Goal: Use online tool/utility: Use online tool/utility

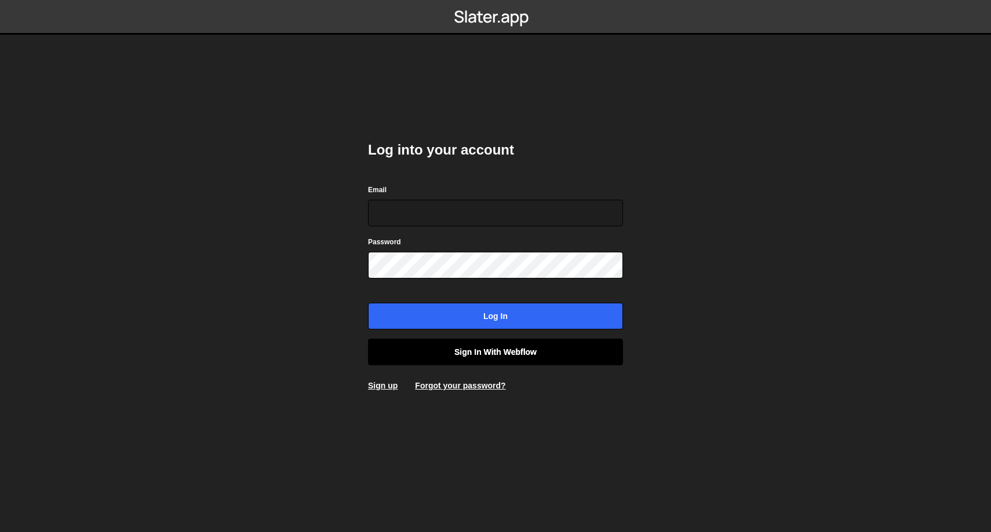
click at [450, 362] on link "Sign in with Webflow" at bounding box center [495, 352] width 255 height 27
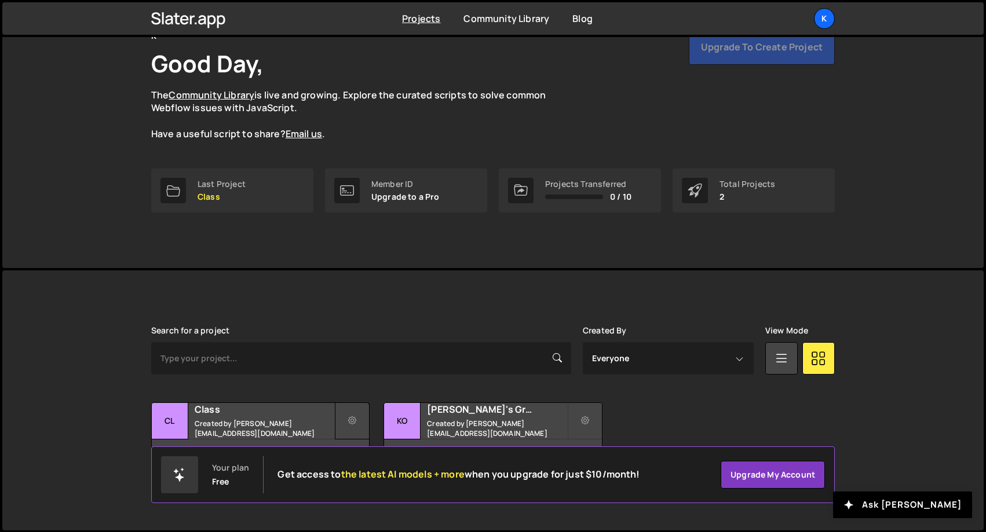
scroll to position [63, 0]
click at [279, 410] on h2 "Class" at bounding box center [265, 410] width 140 height 13
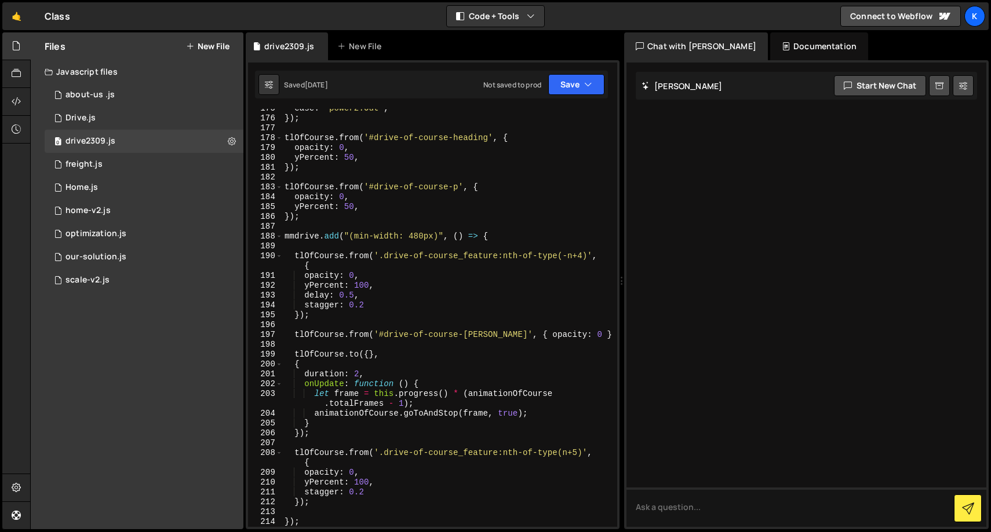
scroll to position [1787, 0]
drag, startPoint x: 601, startPoint y: 333, endPoint x: 294, endPoint y: 338, distance: 306.5
click at [294, 338] on div "ease : "power2.Out" , }) ; tlOfCourse . from ( '#drive-of-course-heading' , { o…" at bounding box center [447, 323] width 330 height 438
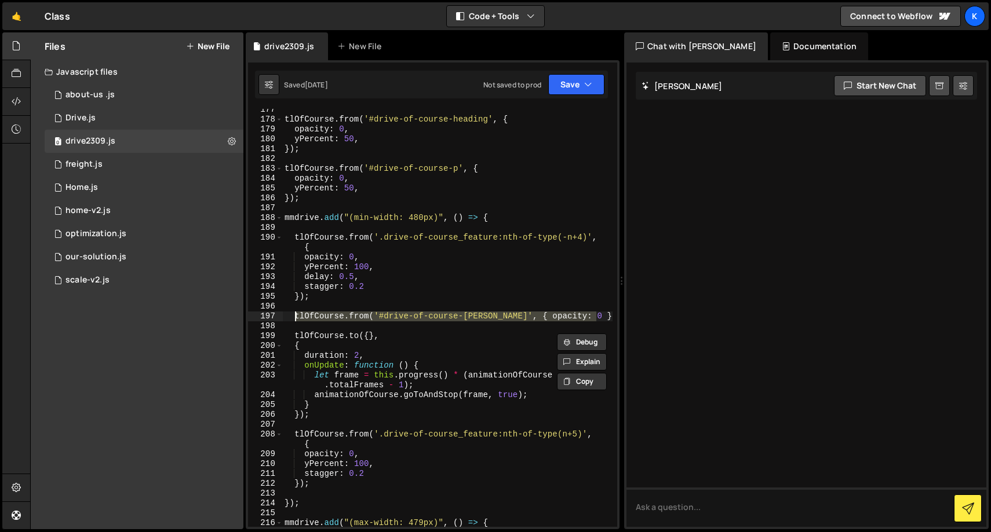
scroll to position [1802, 0]
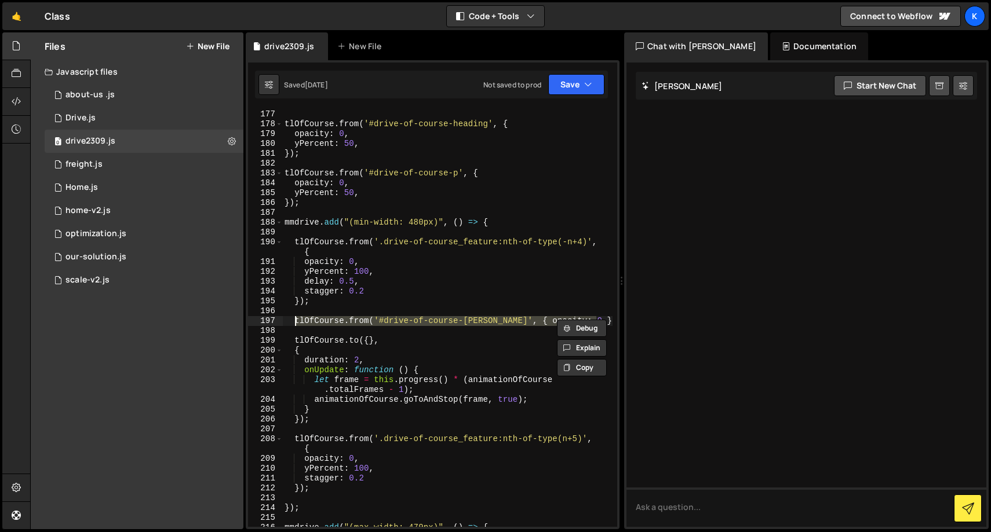
click at [556, 322] on div "Debug Explain Copy drive2309.js New File Saved [DATE] Not saved to prod Upgrade…" at bounding box center [433, 281] width 374 height 498
click at [588, 324] on div "}) ; tlOfCourse . from ( '#drive-of-course-heading' , { opacity : 0 , yPercent …" at bounding box center [447, 319] width 330 height 438
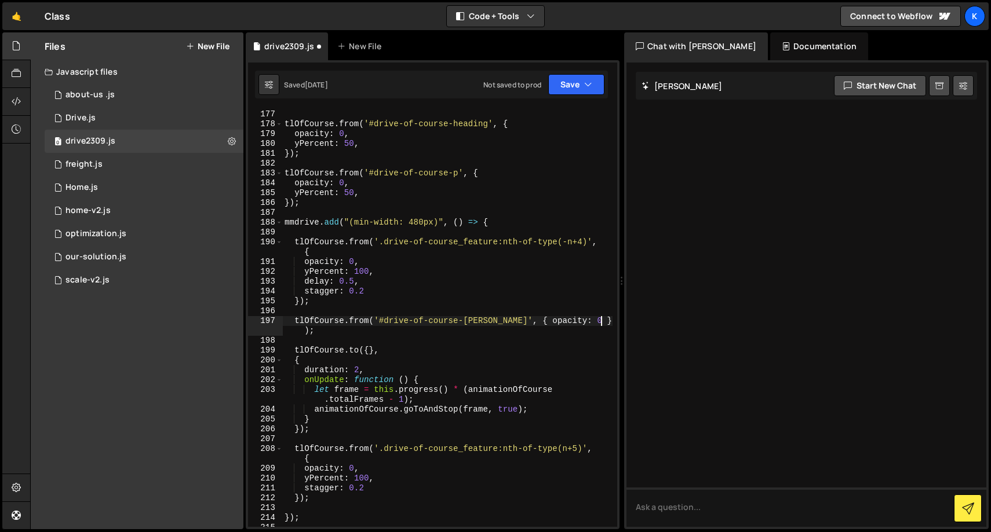
scroll to position [0, 23]
click at [300, 433] on div "}) ; tlOfCourse . from ( '#drive-of-course-heading' , { opacity : 0 , yPercent …" at bounding box center [447, 319] width 330 height 438
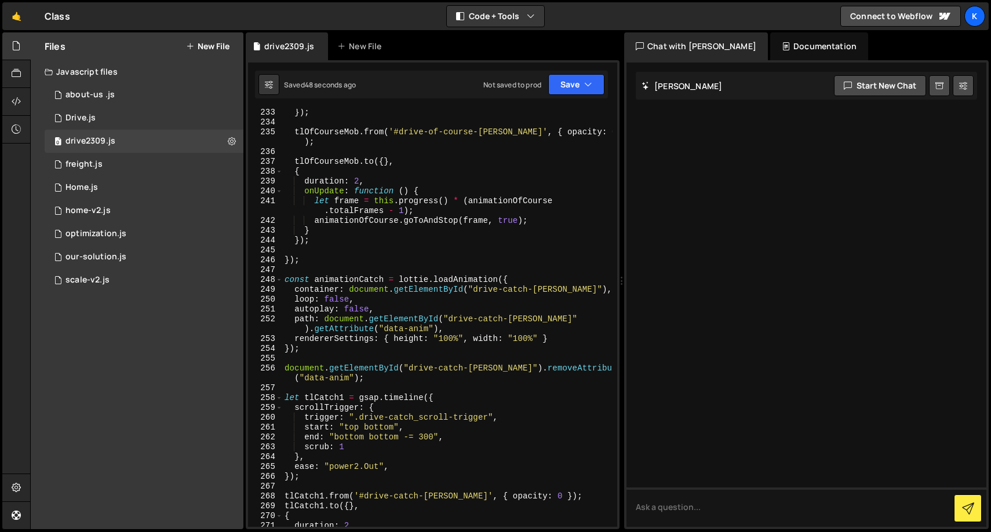
scroll to position [2395, 0]
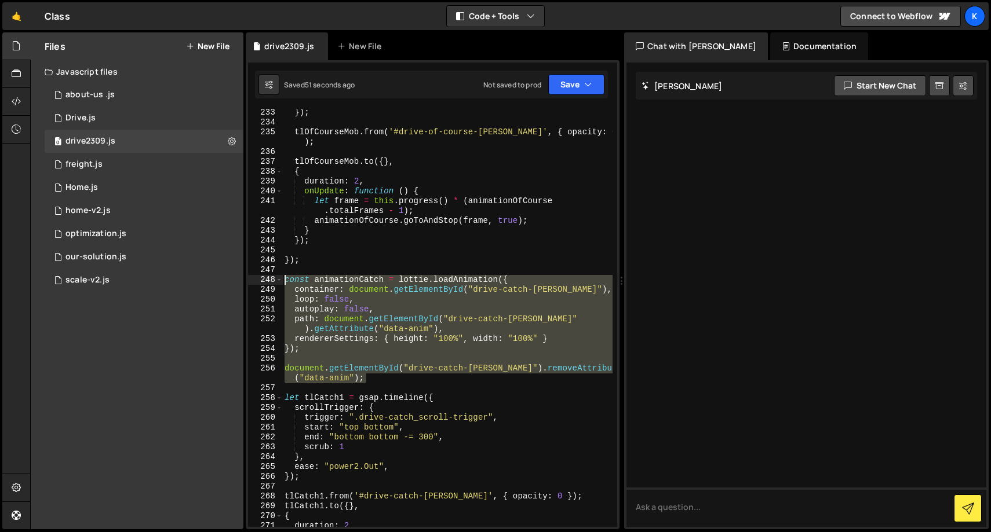
drag, startPoint x: 391, startPoint y: 376, endPoint x: 284, endPoint y: 276, distance: 146.8
click at [284, 276] on div "}) ; tlOfCourseMob . from ( '#drive-of-course-[PERSON_NAME]' , { opacity : 0 } …" at bounding box center [447, 327] width 330 height 438
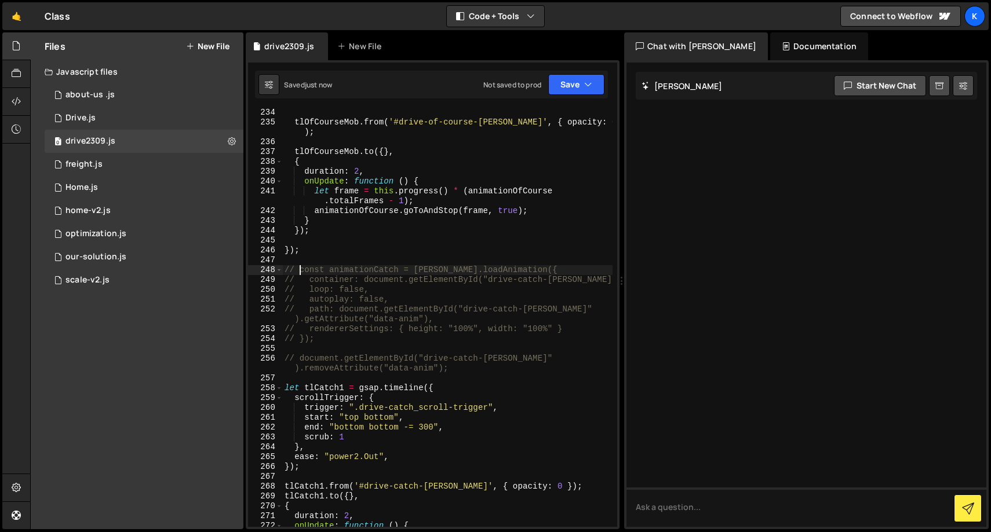
scroll to position [2483, 0]
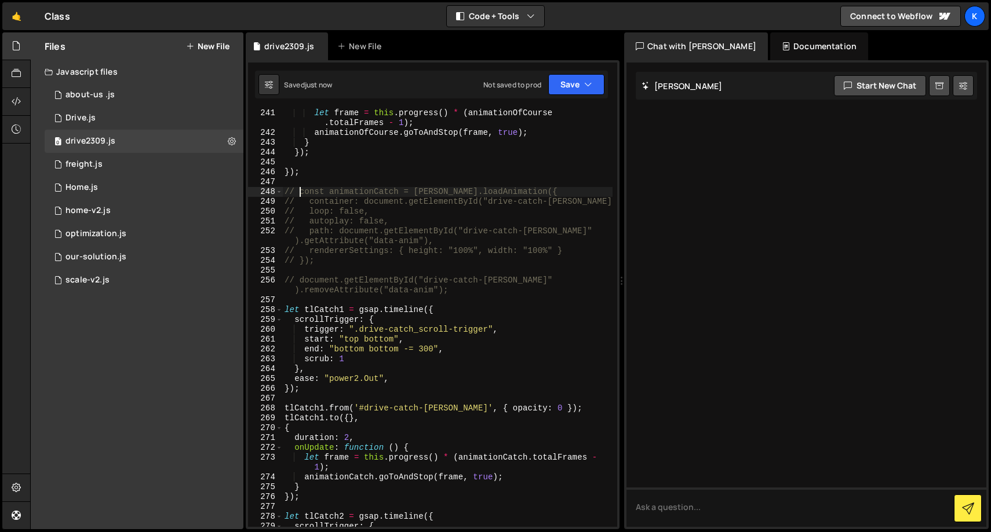
click at [349, 406] on div "let frame = this . progress ( ) * ( animationOfCourse . totalFrames - 1 ) ; ani…" at bounding box center [447, 332] width 330 height 448
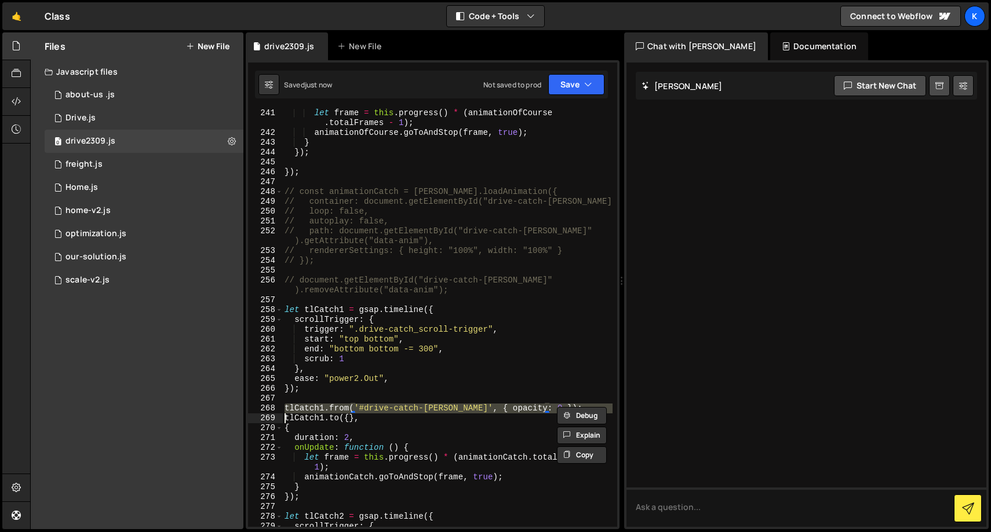
click at [349, 406] on div "let frame = this . progress ( ) * ( animationOfCourse . totalFrames - 1 ) ; ani…" at bounding box center [447, 332] width 330 height 448
click at [349, 406] on div "let frame = this . progress ( ) * ( animationOfCourse . totalFrames - 1 ) ; ani…" at bounding box center [447, 318] width 330 height 418
drag, startPoint x: 569, startPoint y: 404, endPoint x: 280, endPoint y: 403, distance: 288.5
click at [280, 403] on div "tlCatch1.from('#drive-catch-[PERSON_NAME]', { opacity: 0 }); 241 242 243 244 24…" at bounding box center [432, 318] width 369 height 418
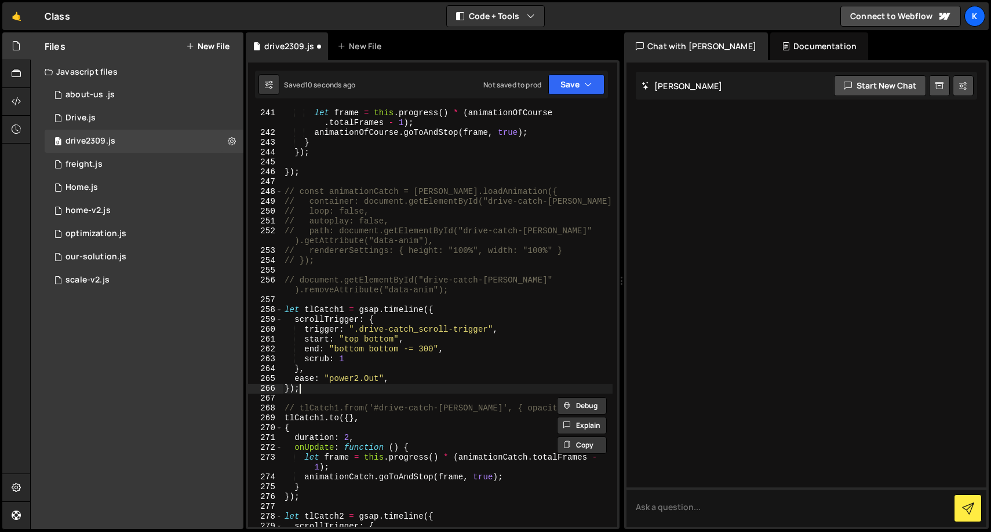
click at [414, 388] on div "let frame = this . progress ( ) * ( animationOfCourse . totalFrames - 1 ) ; ani…" at bounding box center [447, 332] width 330 height 448
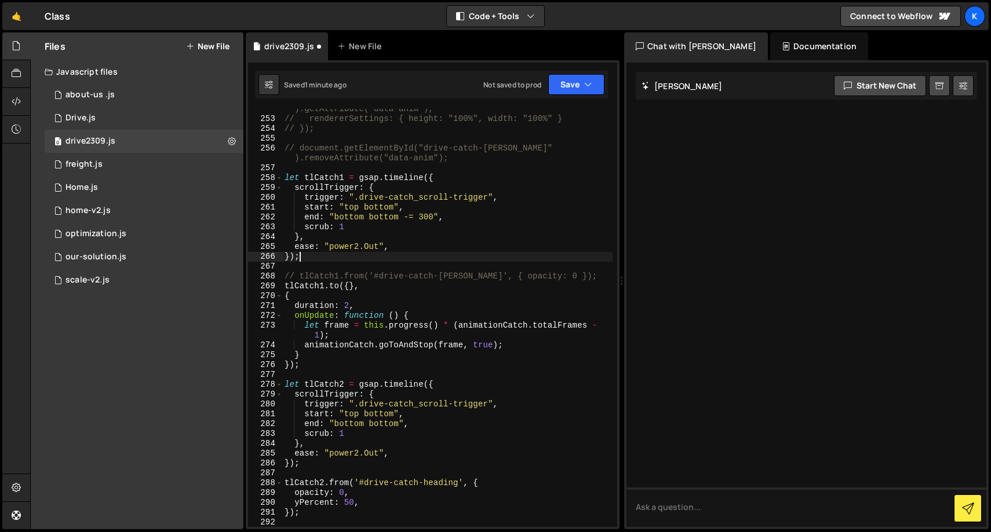
scroll to position [2615, 0]
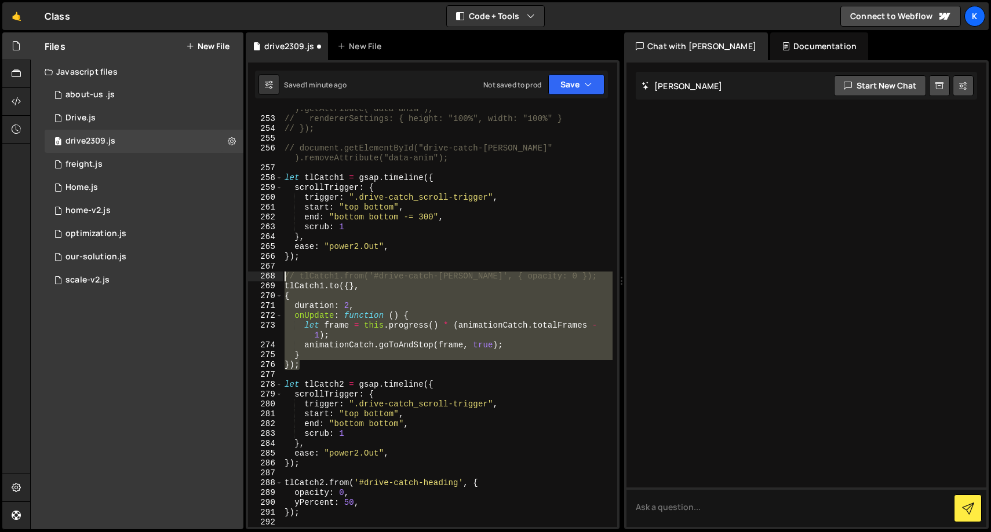
drag, startPoint x: 313, startPoint y: 360, endPoint x: 272, endPoint y: 276, distance: 93.8
click at [272, 276] on div "}); 252 253 254 255 256 257 258 259 260 261 262 263 264 265 266 267 268 269 270…" at bounding box center [432, 318] width 369 height 418
type textarea "// tlCatch1.from('#drive-catch-[PERSON_NAME]', { opacity: 0 }); [DOMAIN_NAME]({…"
click at [337, 170] on div "// path: document.getElementById("drive-catch-[PERSON_NAME]" ).getAttribute("da…" at bounding box center [447, 318] width 330 height 448
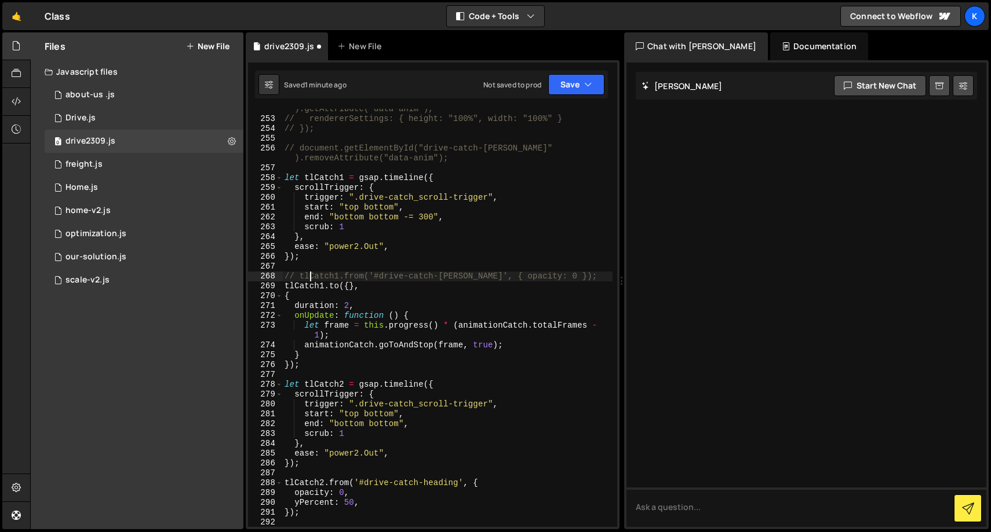
click at [308, 276] on div "// path: document.getElementById("drive-catch-[PERSON_NAME]" ).getAttribute("da…" at bounding box center [447, 318] width 330 height 448
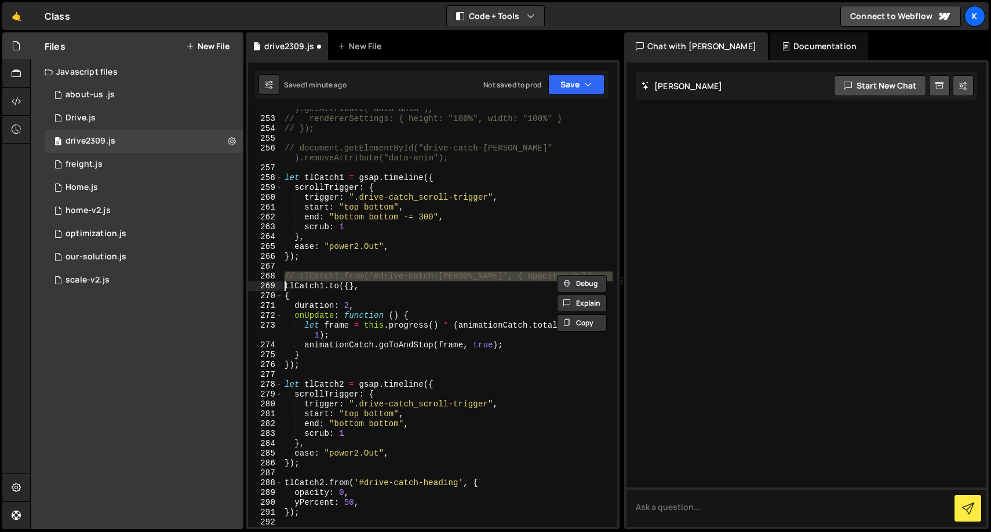
click at [308, 276] on div "// path: document.getElementById("drive-catch-[PERSON_NAME]" ).getAttribute("da…" at bounding box center [447, 318] width 330 height 418
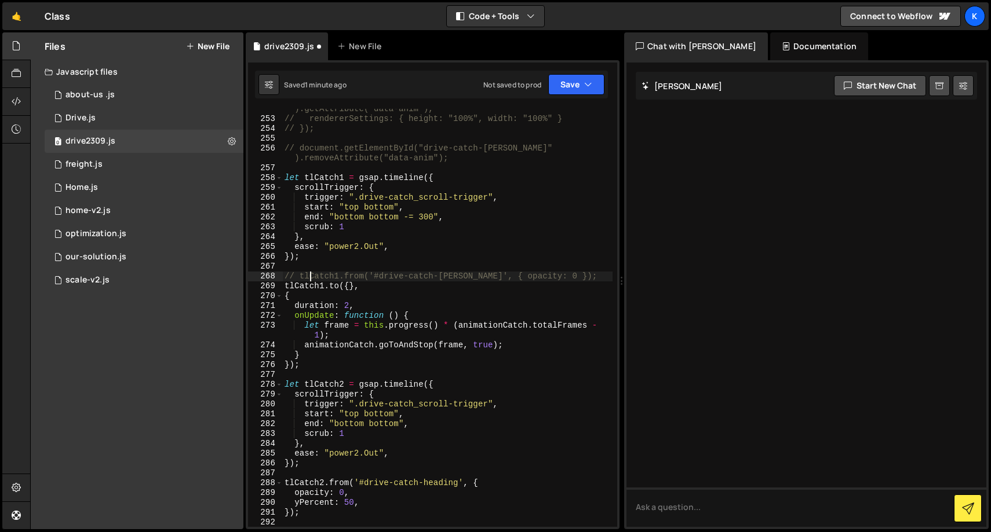
click at [308, 276] on div "// path: document.getElementById("drive-catch-[PERSON_NAME]" ).getAttribute("da…" at bounding box center [447, 318] width 330 height 448
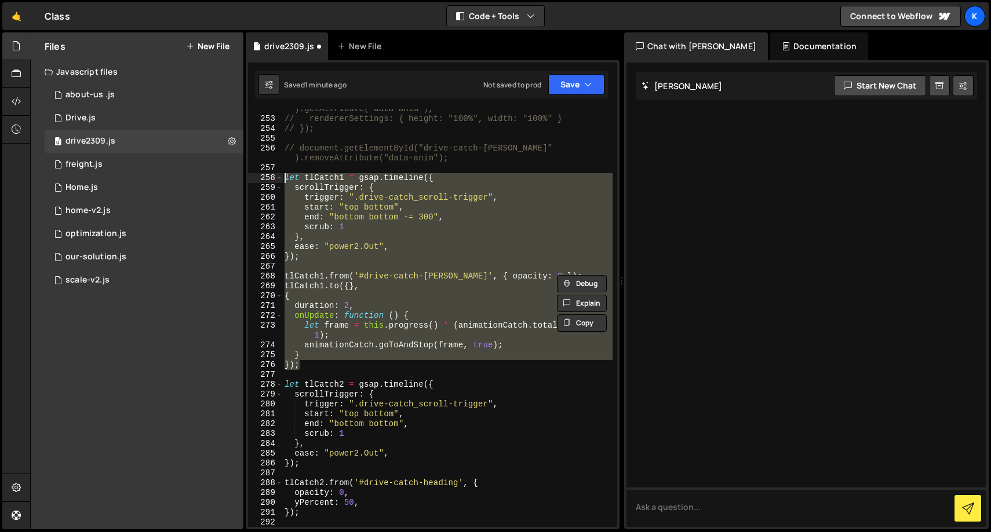
drag, startPoint x: 308, startPoint y: 362, endPoint x: 283, endPoint y: 178, distance: 184.8
click at [283, 178] on div "// path: document.getElementById("drive-catch-[PERSON_NAME]" ).getAttribute("da…" at bounding box center [447, 318] width 330 height 448
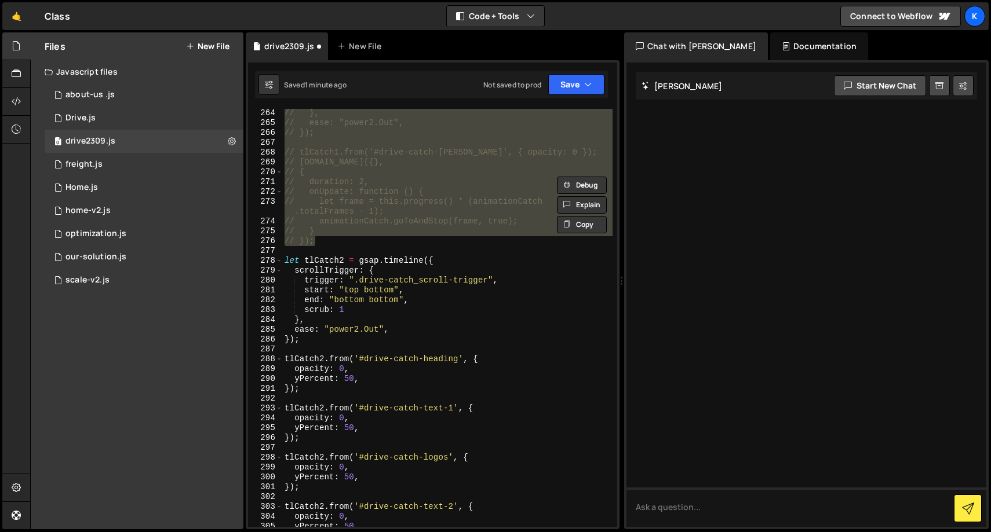
scroll to position [2749, 0]
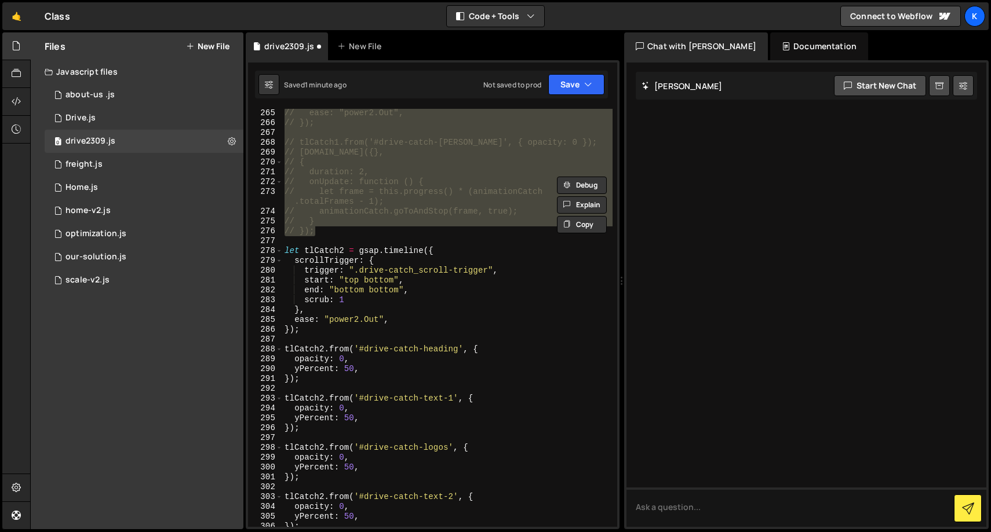
click at [396, 410] on div "// ease: "power2.Out", // }); // tlCatch1.from('#drive-catch-[PERSON_NAME]', { …" at bounding box center [447, 327] width 330 height 438
type textarea "opacity: 0,"
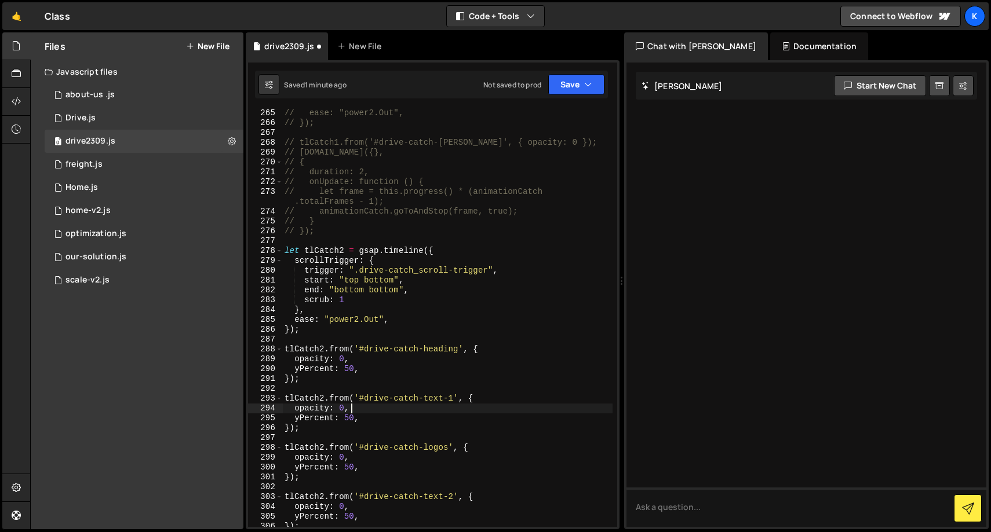
click at [391, 439] on div "// ease: "power2.Out", // }); // tlCatch1.from('#drive-catch-[PERSON_NAME]', { …" at bounding box center [447, 327] width 330 height 438
click at [377, 373] on div "// ease: "power2.Out", // }); // tlCatch1.from('#drive-catch-[PERSON_NAME]', { …" at bounding box center [447, 327] width 330 height 438
click at [353, 376] on div "// ease: "power2.Out", // }); // tlCatch1.from('#drive-catch-[PERSON_NAME]', { …" at bounding box center [447, 327] width 330 height 438
type textarea "});"
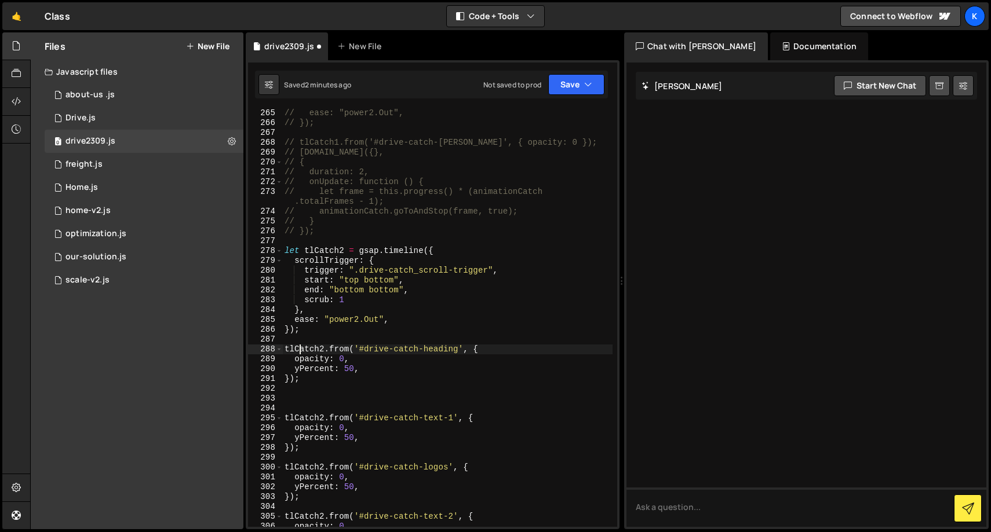
click at [301, 348] on div "// ease: "power2.Out", // }); // tlCatch1.from('#drive-catch-[PERSON_NAME]', { …" at bounding box center [447, 327] width 330 height 438
type textarea "tlCatch2.from('#drive-catch-heading', {"
click at [301, 348] on div "// ease: "power2.Out", // }); // tlCatch1.from('#drive-catch-[PERSON_NAME]', { …" at bounding box center [447, 327] width 330 height 438
click at [305, 399] on div "// ease: "power2.Out", // }); // tlCatch1.from('#drive-catch-[PERSON_NAME]', { …" at bounding box center [447, 327] width 330 height 438
paste textarea "tlCatch2"
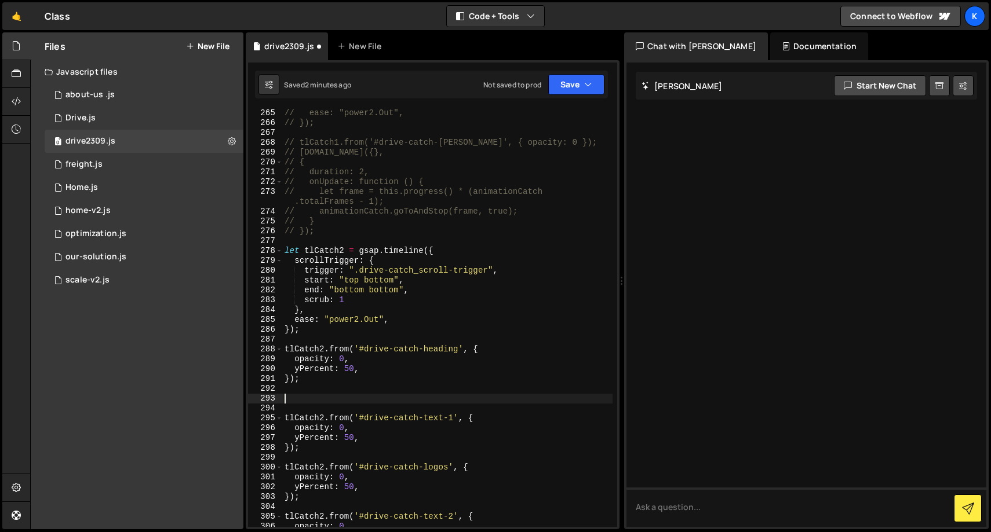
type textarea "tlCatch2"
click at [301, 375] on div "// ease: "power2.Out", // }); // tlCatch1.from('#drive-catch-[PERSON_NAME]', { …" at bounding box center [447, 327] width 330 height 438
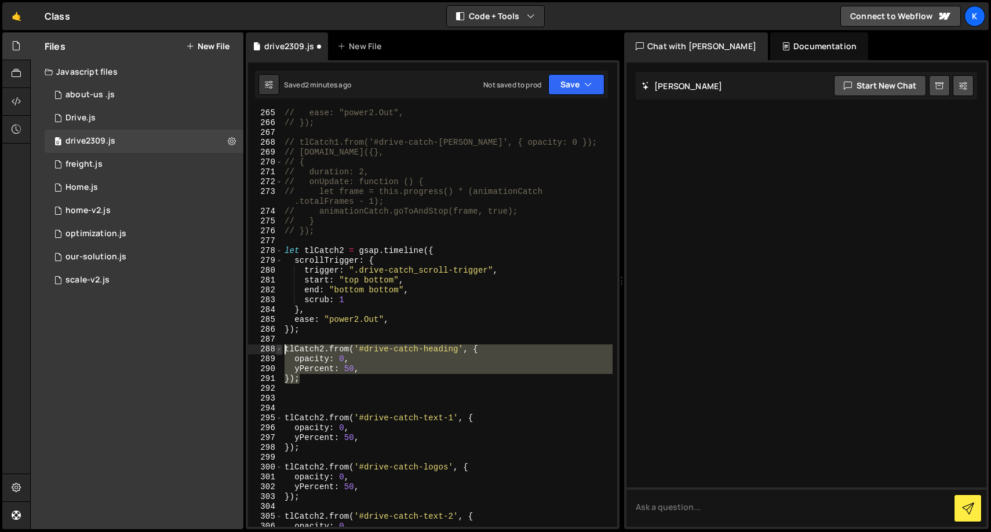
drag, startPoint x: 311, startPoint y: 375, endPoint x: 278, endPoint y: 346, distance: 44.4
click at [278, 346] on div "}); 265 266 267 268 269 270 271 272 273 274 275 276 277 278 279 280 281 282 283…" at bounding box center [432, 318] width 369 height 418
type textarea "tlCatch2.from('#drive-catch-heading', { opacity: 0,"
click at [312, 394] on div "// ease: "power2.Out", // }); // tlCatch1.from('#drive-catch-[PERSON_NAME]', { …" at bounding box center [447, 327] width 330 height 438
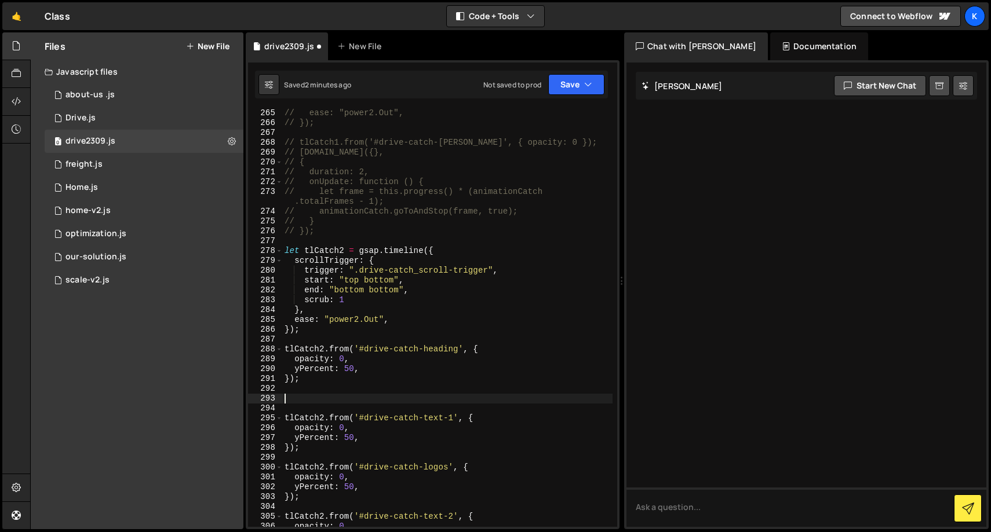
paste textarea "});"
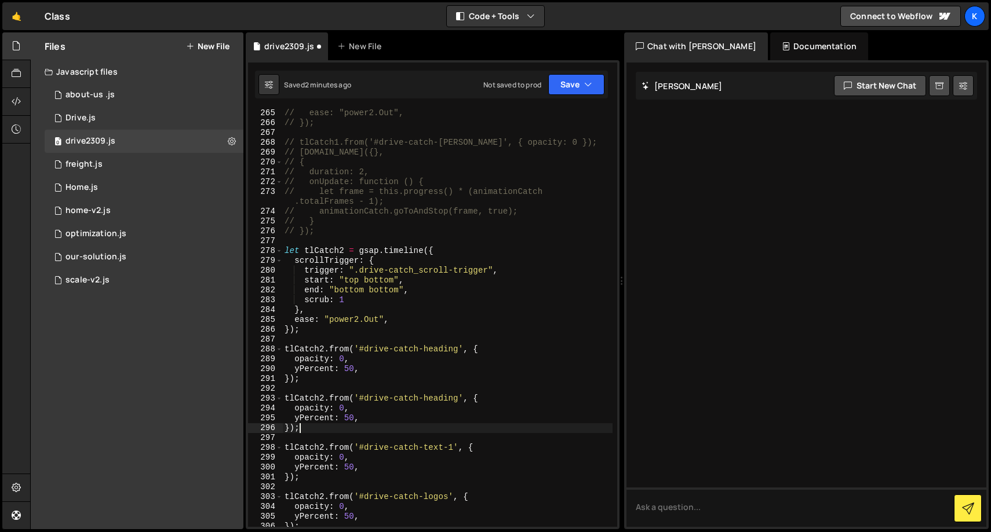
click at [289, 427] on div "// ease: "power2.Out", // }); // tlCatch1.from('#drive-catch-[PERSON_NAME]', { …" at bounding box center [447, 327] width 330 height 438
drag, startPoint x: 362, startPoint y: 399, endPoint x: 465, endPoint y: 400, distance: 103.1
click at [465, 400] on div "// ease: "power2.Out", // }); // tlCatch1.from('#drive-catch-[PERSON_NAME]', { …" at bounding box center [447, 327] width 330 height 438
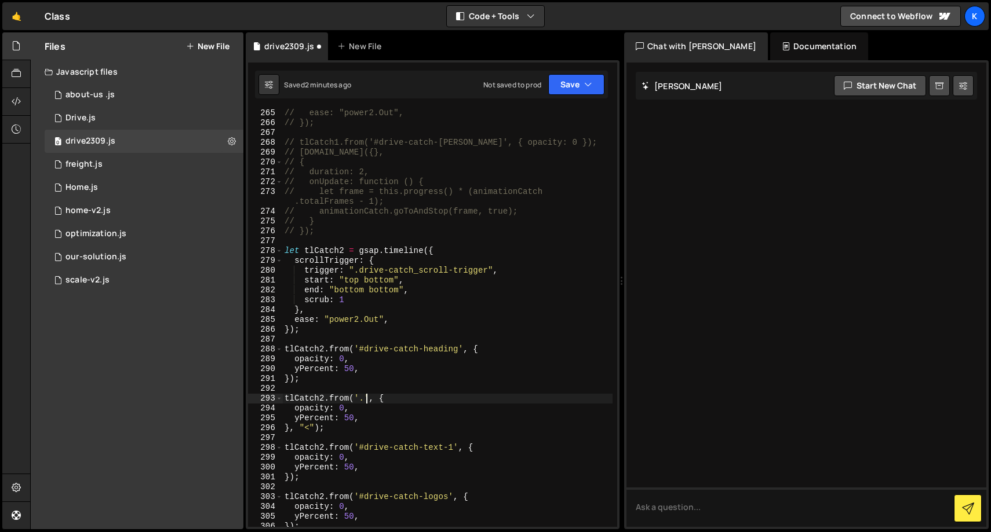
paste textarea "drive-catch_img-wrap"
click at [331, 429] on div "// ease: "power2.Out", // }); // tlCatch1.from('#drive-catch-[PERSON_NAME]', { …" at bounding box center [447, 327] width 330 height 438
type textarea "}, "<");"
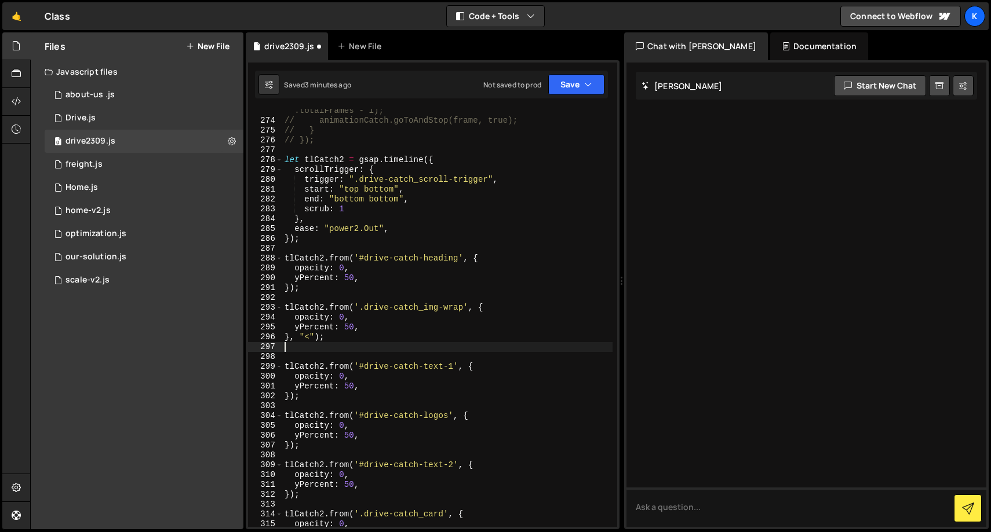
scroll to position [2840, 0]
click at [293, 443] on div "// let frame = this.progress() * (animationCatch .totalFrames - 1); // animatio…" at bounding box center [447, 320] width 330 height 448
click at [351, 444] on div "// let frame = this.progress() * (animationCatch .totalFrames - 1); // animatio…" at bounding box center [447, 320] width 330 height 448
type textarea "}, "<");"
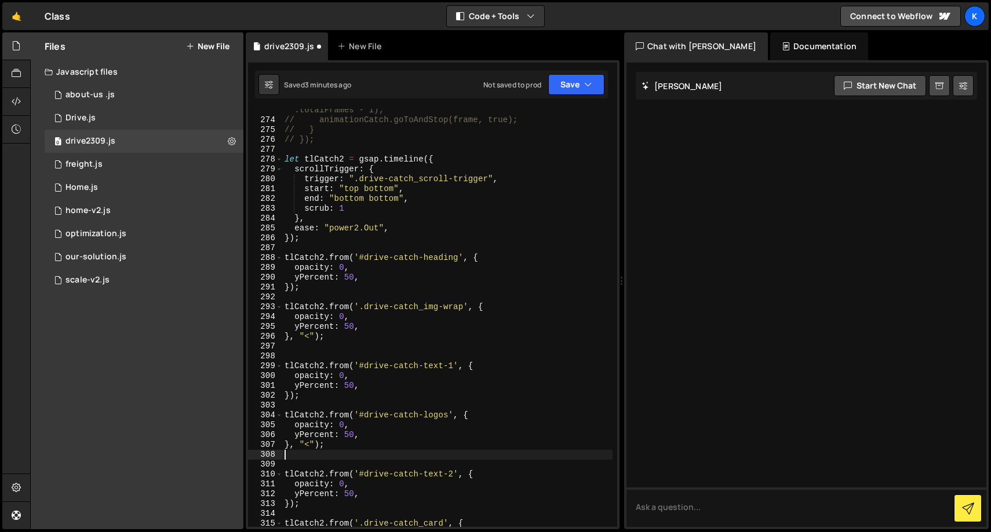
scroll to position [0, 0]
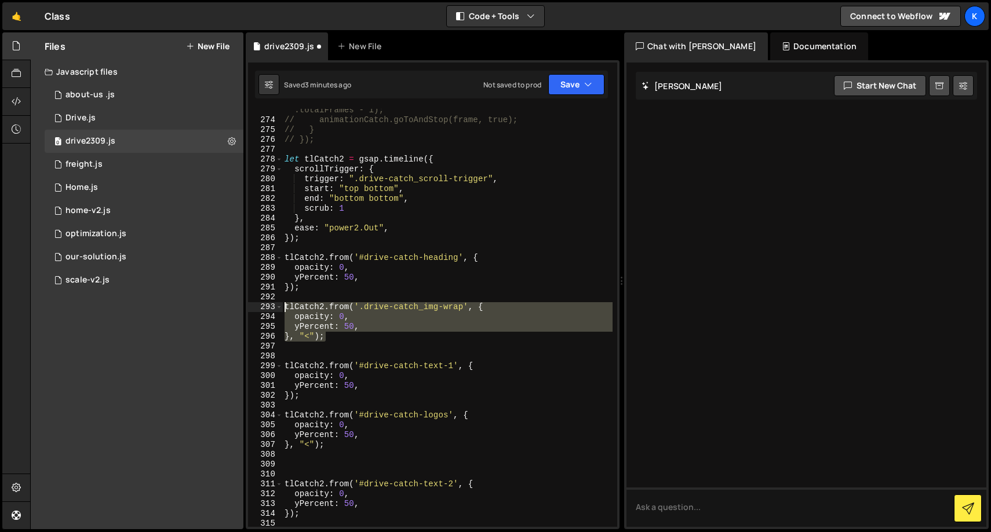
drag, startPoint x: 342, startPoint y: 337, endPoint x: 284, endPoint y: 308, distance: 65.0
click at [284, 308] on div "// let frame = this.progress() * (animationCatch .totalFrames - 1); // animatio…" at bounding box center [447, 320] width 330 height 448
type textarea "tlCatch2.from('.drive-catch_img-wrap', { opacity: 0,"
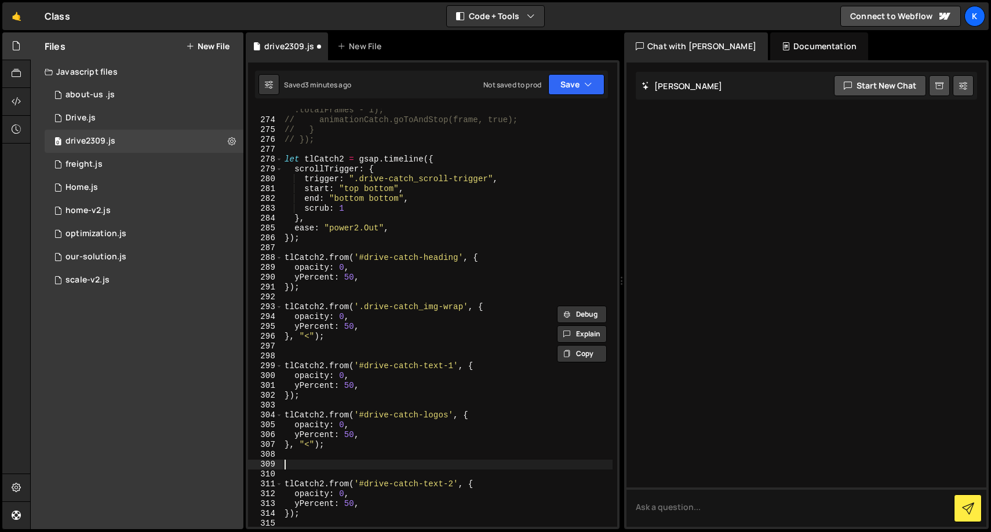
click at [312, 465] on div "// let frame = this.progress() * (animationCatch .totalFrames - 1); // animatio…" at bounding box center [447, 320] width 330 height 448
paste textarea "}, "<");"
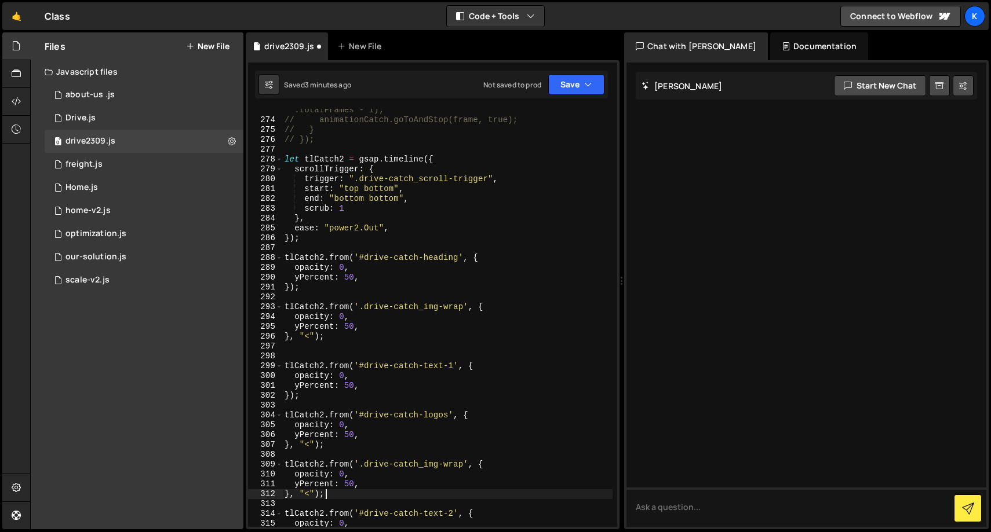
click at [341, 467] on div "// let frame = this.progress() * (animationCatch .totalFrames - 1); // animatio…" at bounding box center [447, 320] width 330 height 448
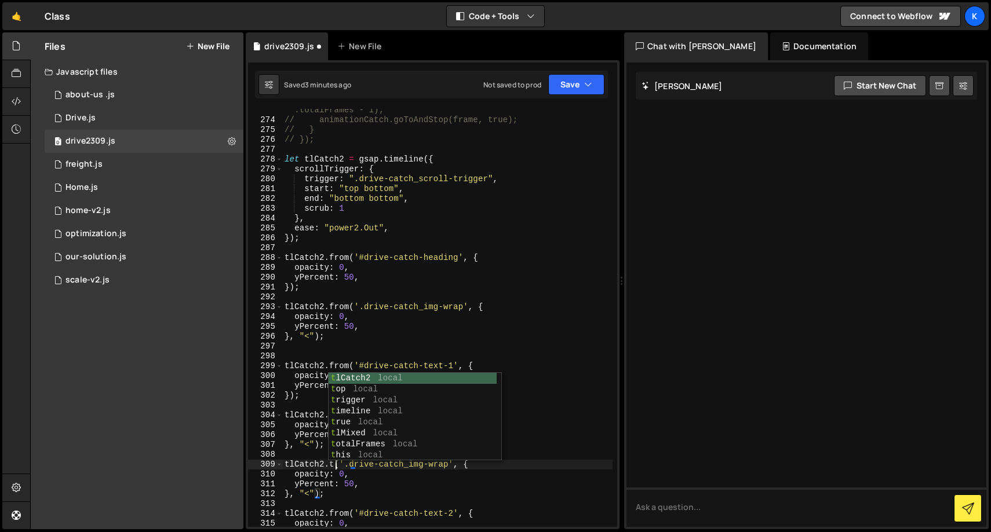
scroll to position [0, 4]
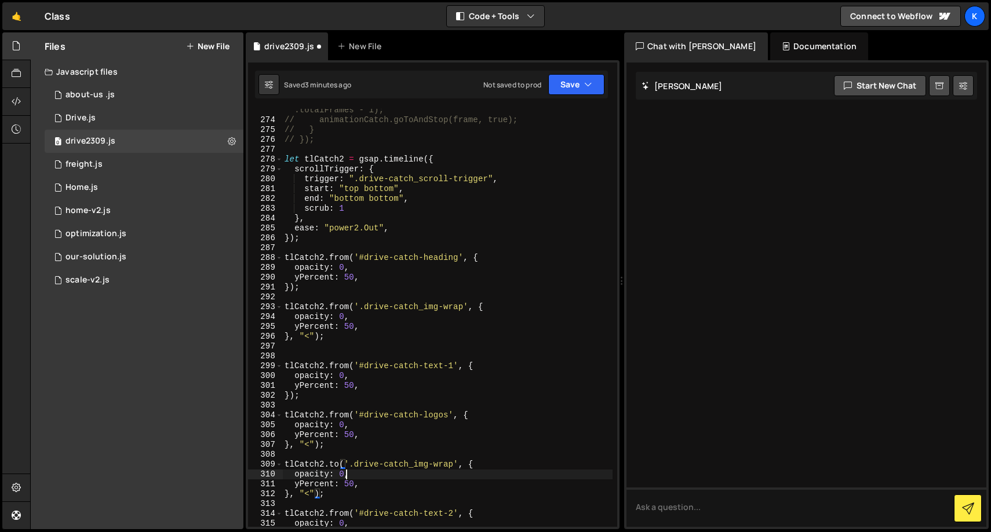
click at [345, 475] on div "// let frame = this.progress() * (animationCatch .totalFrames - 1); // animatio…" at bounding box center [447, 320] width 330 height 448
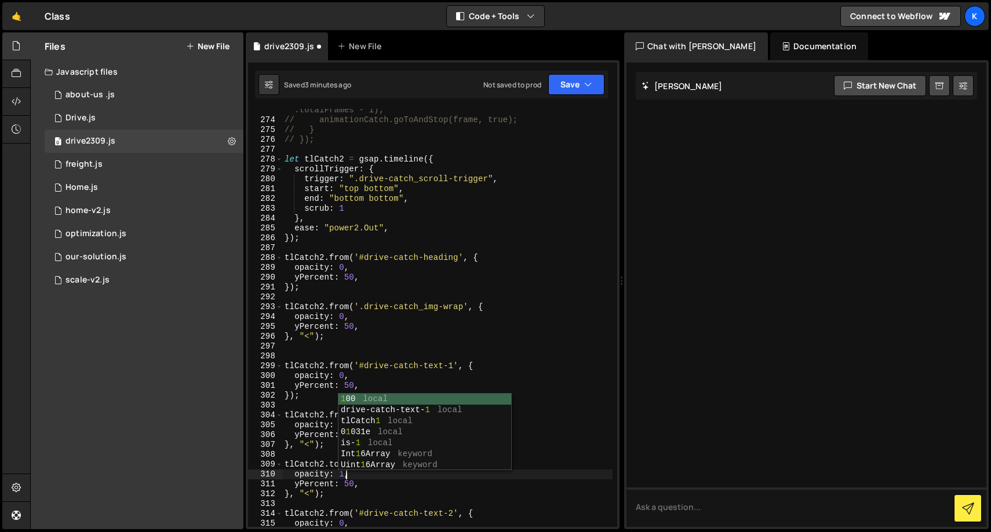
click at [337, 492] on div "// let frame = this.progress() * (animationCatch .totalFrames - 1); // animatio…" at bounding box center [447, 320] width 330 height 448
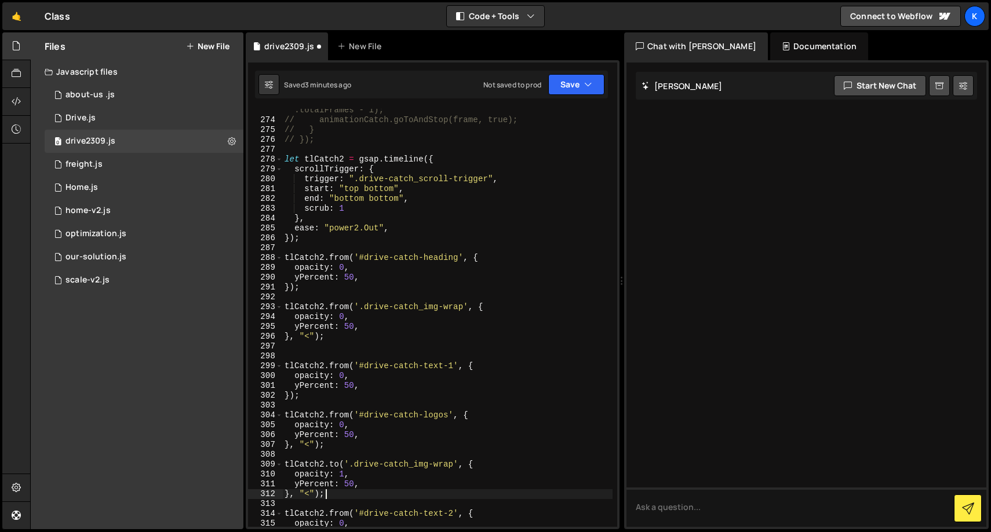
scroll to position [0, 2]
drag, startPoint x: 356, startPoint y: 466, endPoint x: 459, endPoint y: 465, distance: 103.1
click at [459, 465] on div "// let frame = this.progress() * (animationCatch .totalFrames - 1); // animatio…" at bounding box center [447, 320] width 330 height 448
paste textarea "after-img"
click at [363, 479] on div "// let frame = this.progress() * (animationCatch .totalFrames - 1); // animatio…" at bounding box center [447, 320] width 330 height 448
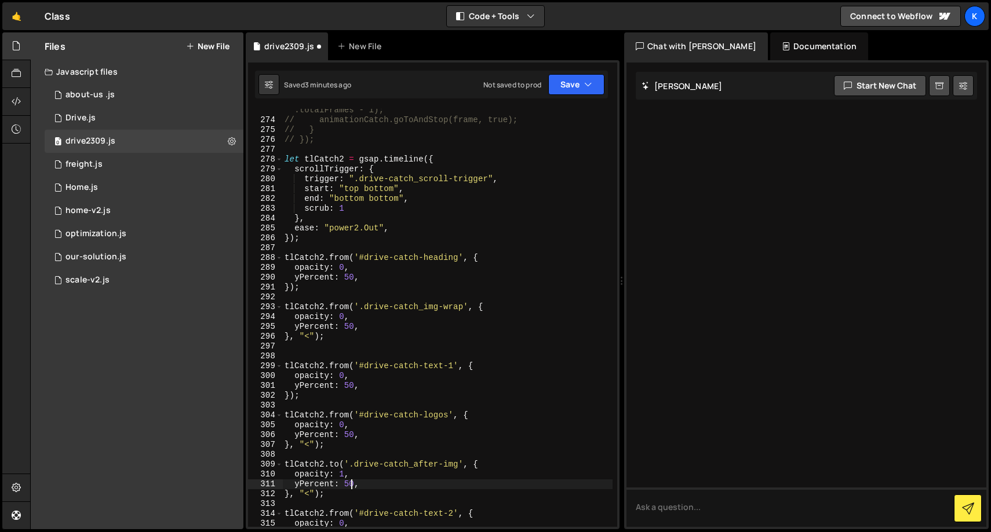
click at [353, 484] on div "// let frame = this.progress() * (animationCatch .totalFrames - 1); // animatio…" at bounding box center [447, 320] width 330 height 448
type textarea "yPercent: 50,"
drag, startPoint x: 374, startPoint y: 484, endPoint x: 282, endPoint y: 484, distance: 92.1
click at [282, 484] on div "yPercent: 50, 273 274 275 276 277 278 279 280 281 282 283 284 285 286 287 288 2…" at bounding box center [432, 318] width 369 height 418
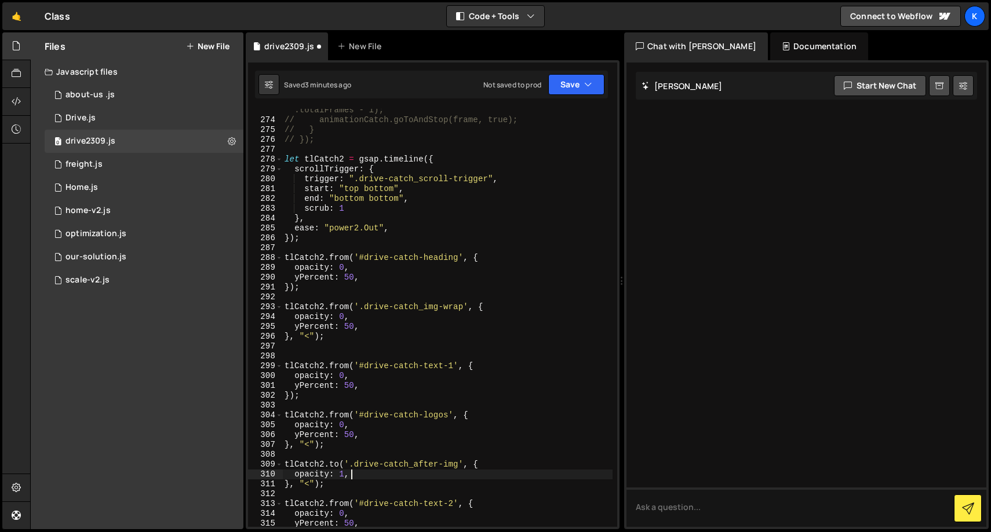
type textarea "}, "<");"
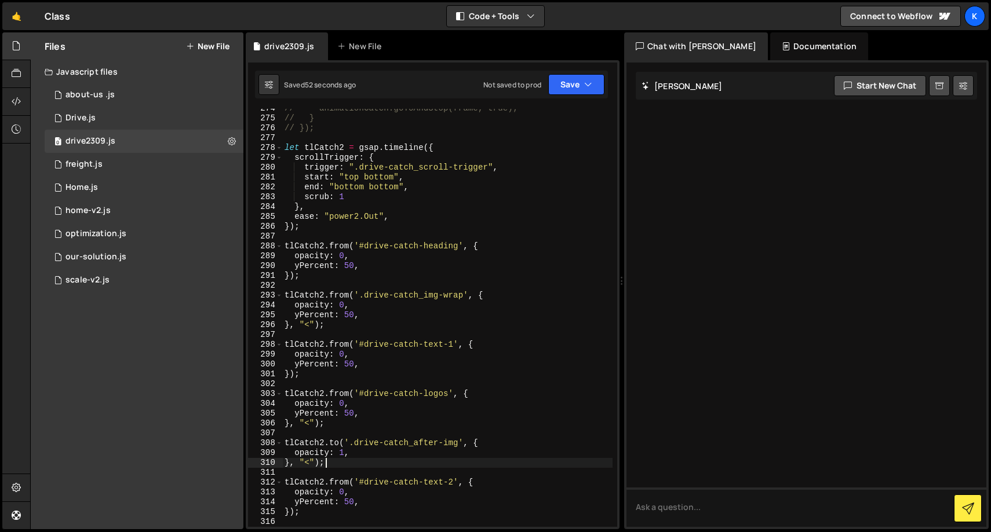
scroll to position [2856, 0]
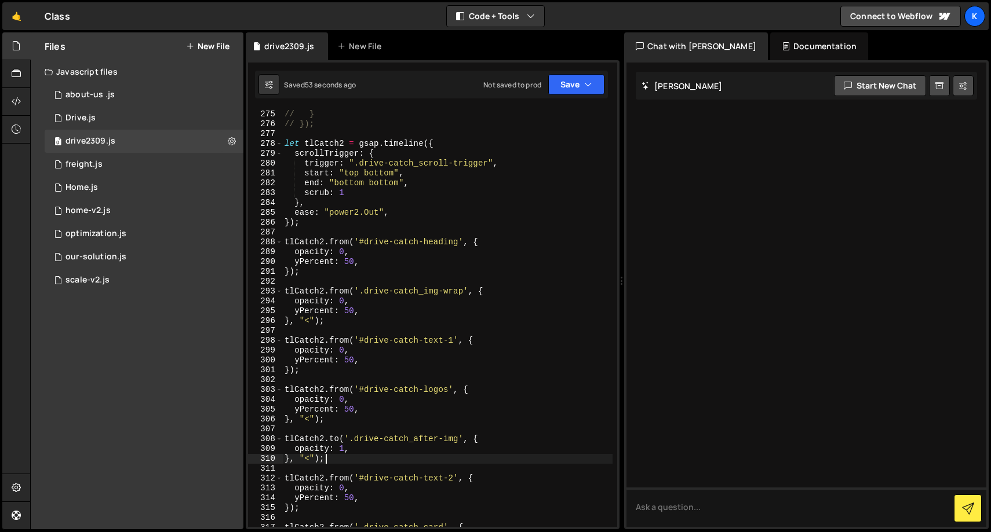
click at [420, 458] on div "// animationCatch.goToAndStop(frame, true); // } // }); let tlCatch2 = gsap . t…" at bounding box center [447, 319] width 330 height 438
click at [380, 468] on div "// animationCatch.goToAndStop(frame, true); // } // }); let tlCatch2 = gsap . t…" at bounding box center [447, 319] width 330 height 438
click at [366, 455] on div "// animationCatch.goToAndStop(frame, true); // } // }); let tlCatch2 = gsap . t…" at bounding box center [447, 319] width 330 height 438
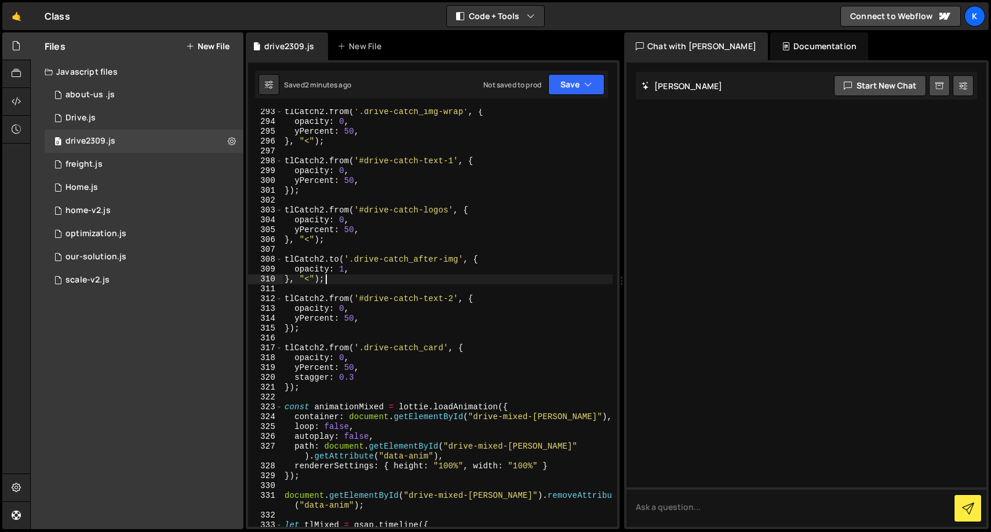
scroll to position [3035, 0]
click at [361, 377] on div "tlCatch2 . from ( '.drive-catch_img-wrap' , { opacity : 0 , yPercent : 50 , } ,…" at bounding box center [447, 326] width 330 height 438
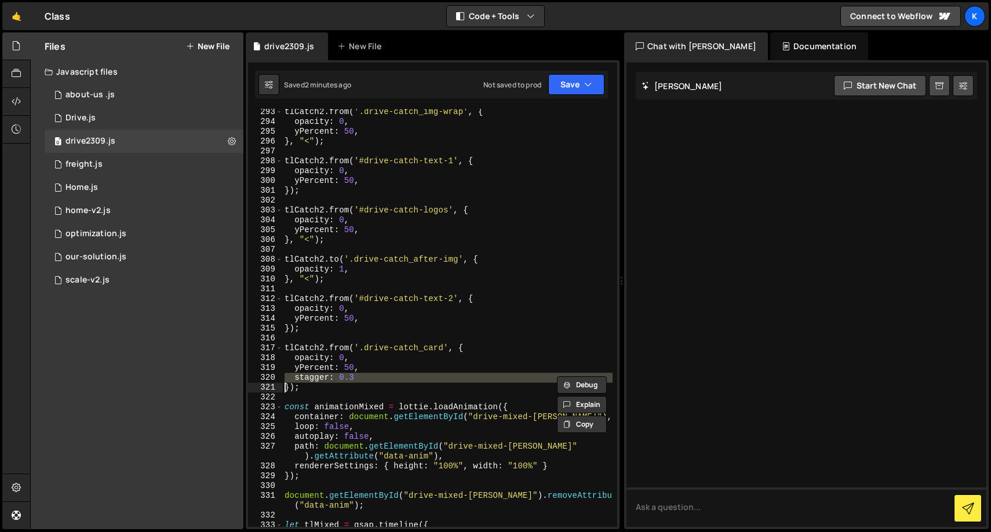
click at [361, 377] on div "tlCatch2 . from ( '.drive-catch_img-wrap' , { opacity : 0 , yPercent : 50 , } ,…" at bounding box center [447, 326] width 330 height 438
click at [370, 380] on div "tlCatch2 . from ( '.drive-catch_img-wrap' , { opacity : 0 , yPercent : 50 , } ,…" at bounding box center [447, 318] width 330 height 418
type textarea "stagger: 0.3"
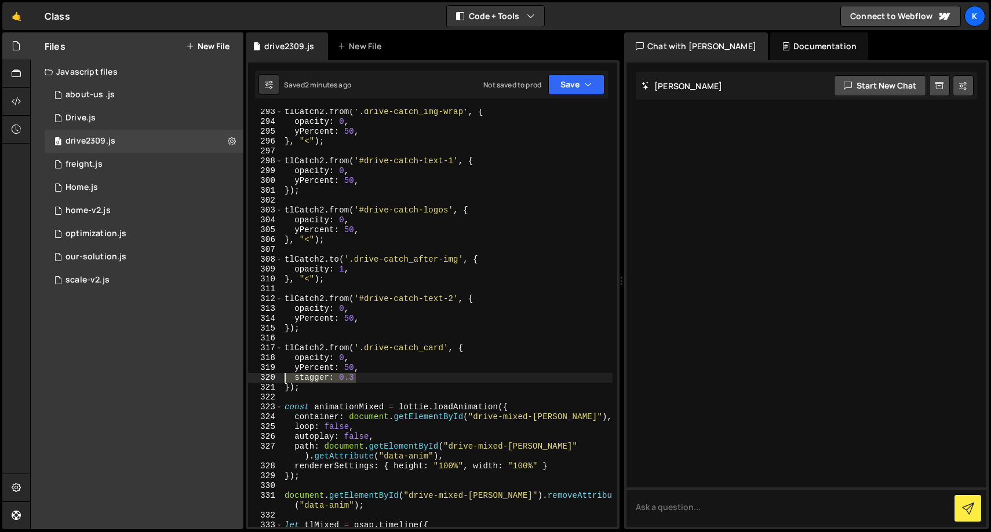
drag, startPoint x: 371, startPoint y: 380, endPoint x: 265, endPoint y: 375, distance: 106.1
click at [265, 375] on div "stagger: 0.3 293 294 295 296 297 298 299 300 301 302 303 304 305 306 307 308 30…" at bounding box center [432, 318] width 369 height 418
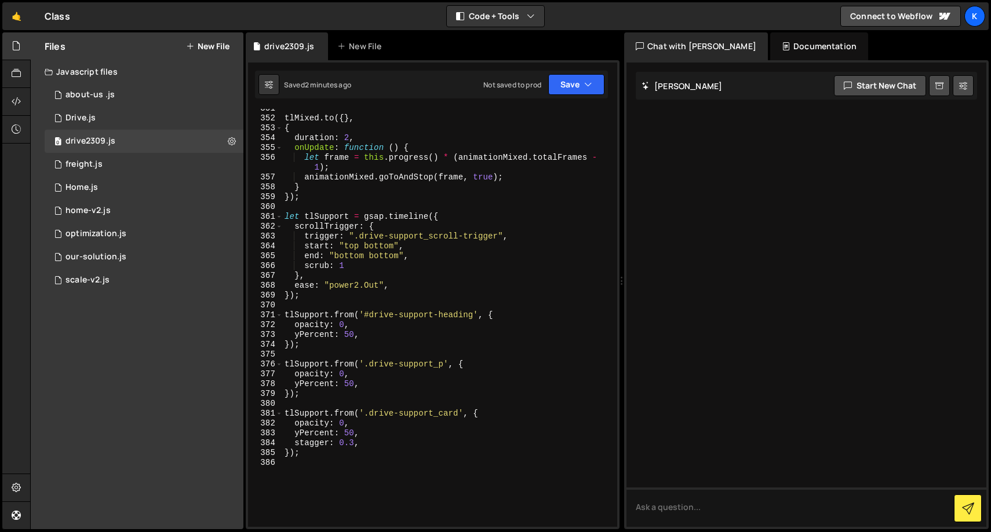
scroll to position [3630, 0]
click at [295, 392] on div "tlMixed . to ({ } , { duration : 2 , onUpdate : function ( ) { let frame = this…" at bounding box center [447, 322] width 330 height 438
click at [290, 457] on div "tlMixed . to ({ } , { duration : 2 , onUpdate : function ( ) { let frame = this…" at bounding box center [447, 322] width 330 height 438
type textarea "}, "<);"
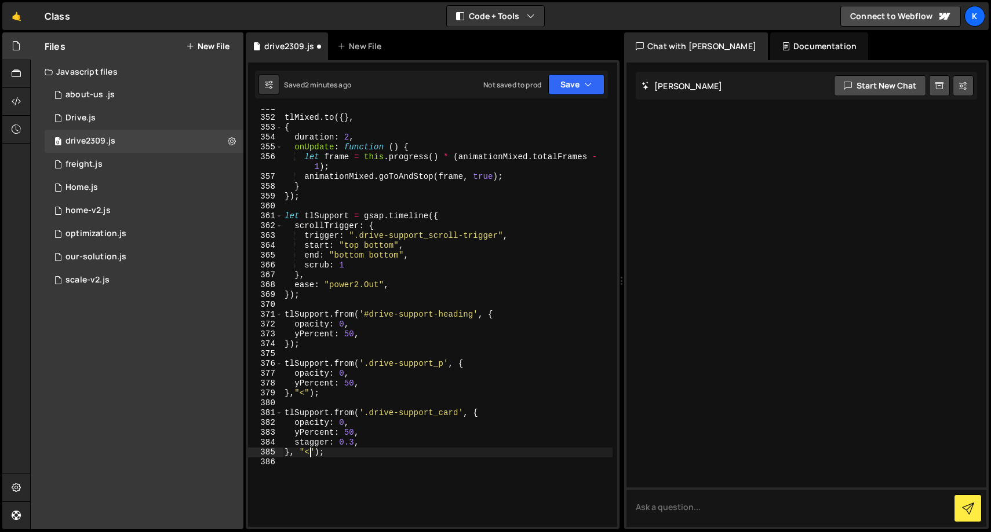
click at [340, 465] on div "tlMixed . to ({ } , { duration : 2 , onUpdate : function ( ) { let frame = this…" at bounding box center [447, 322] width 330 height 438
drag, startPoint x: 363, startPoint y: 445, endPoint x: 258, endPoint y: 445, distance: 104.3
click at [258, 445] on div "351 352 353 354 355 356 357 358 359 360 361 362 363 364 365 366 367 368 369 370…" at bounding box center [432, 318] width 369 height 418
type textarea "stagger: 0.3,"
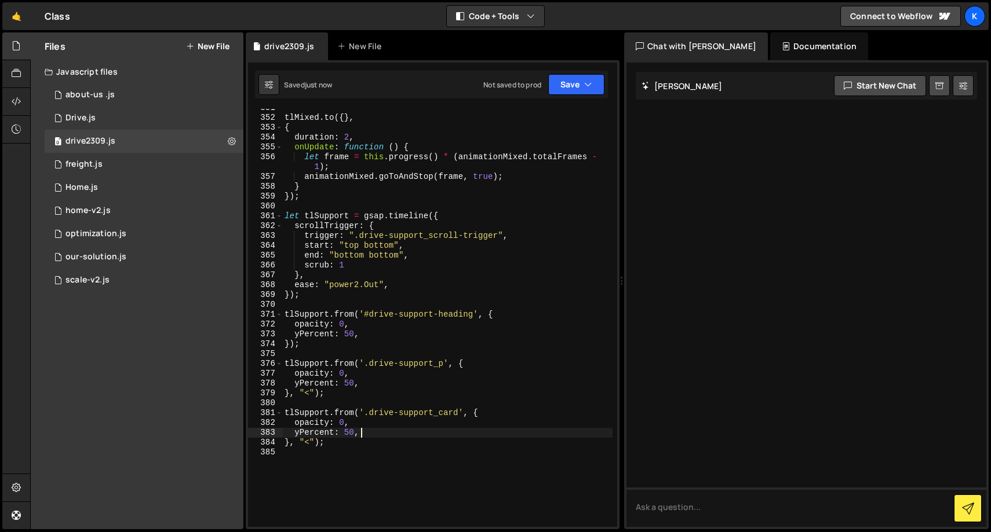
type textarea "yPercent: 50"
click at [362, 454] on div "tlMixed . to ({ } , { duration : 2 , onUpdate : function ( ) { let frame = this…" at bounding box center [447, 322] width 330 height 438
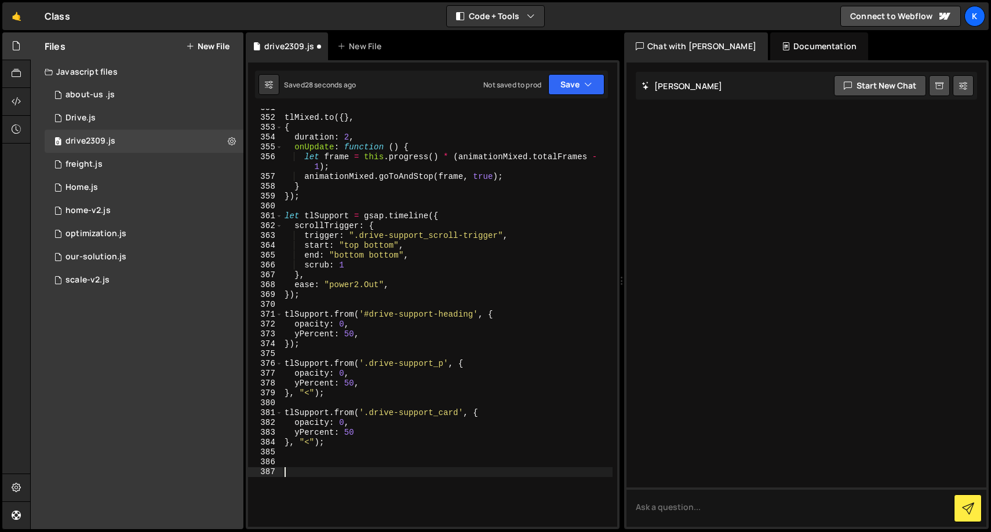
paste textarea "drive-support_blob-wrap"
click at [286, 474] on div "tlMixed . to ({ } , { duration : 2 , onUpdate : function ( ) { let frame = this…" at bounding box center [447, 322] width 330 height 438
click at [304, 413] on div "tlMixed . to ({ } , { duration : 2 , onUpdate : function ( ) { let frame = this…" at bounding box center [447, 322] width 330 height 438
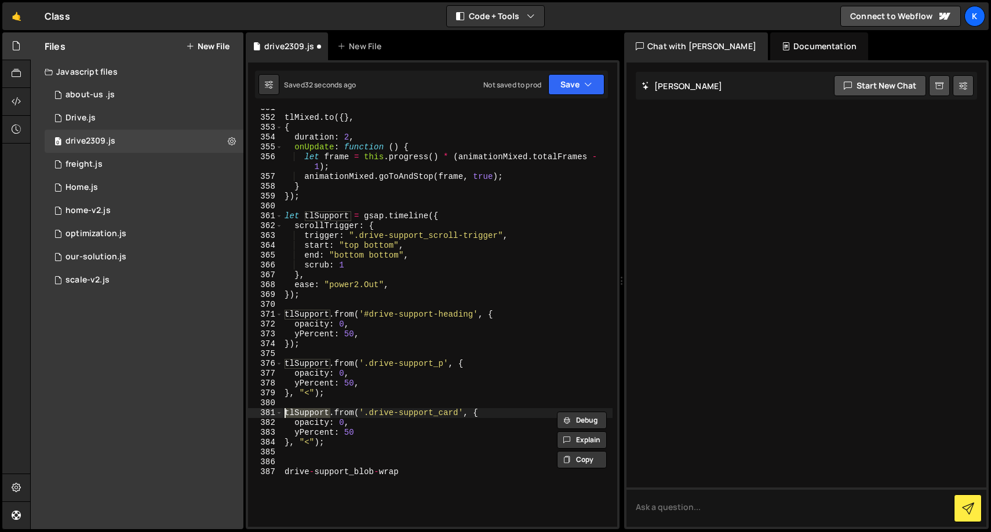
click at [286, 475] on div "tlMixed . to ({ } , { duration : 2 , onUpdate : function ( ) { let frame = this…" at bounding box center [447, 322] width 330 height 438
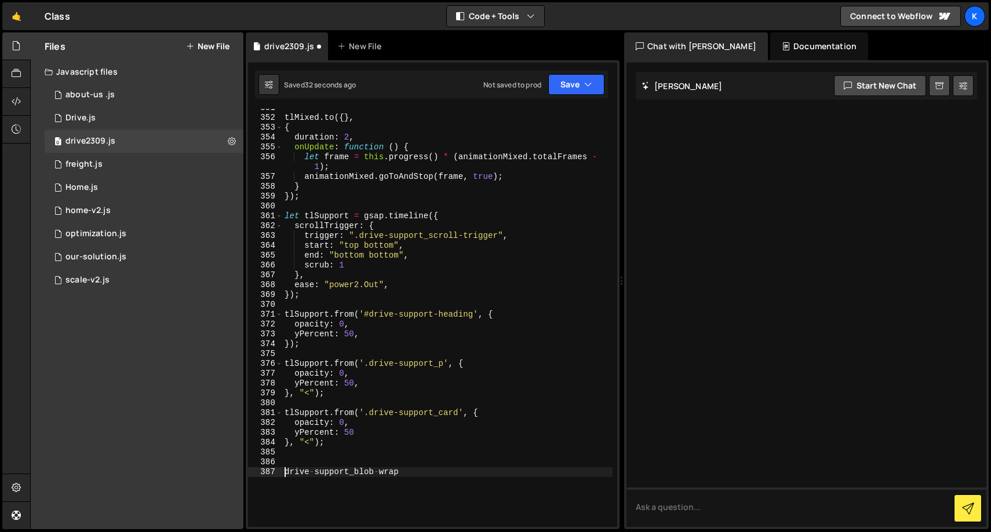
paste textarea "tlSupport"
click at [500, 473] on div "tlMixed . to ({ } , { duration : 2 , onUpdate : function ( ) { let frame = this…" at bounding box center [447, 322] width 330 height 438
type textarea "tlSupport.from('drive-support_blob-wrap', {}"
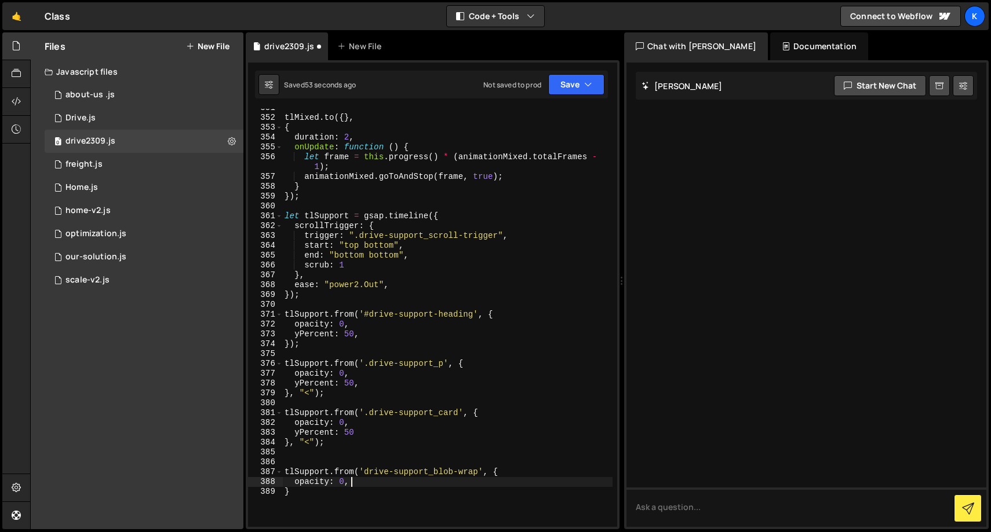
scroll to position [0, 3]
click at [447, 495] on div "tlMixed . to ({ } , { duration : 2 , onUpdate : function ( ) { let frame = this…" at bounding box center [447, 322] width 330 height 438
type textarea "});"
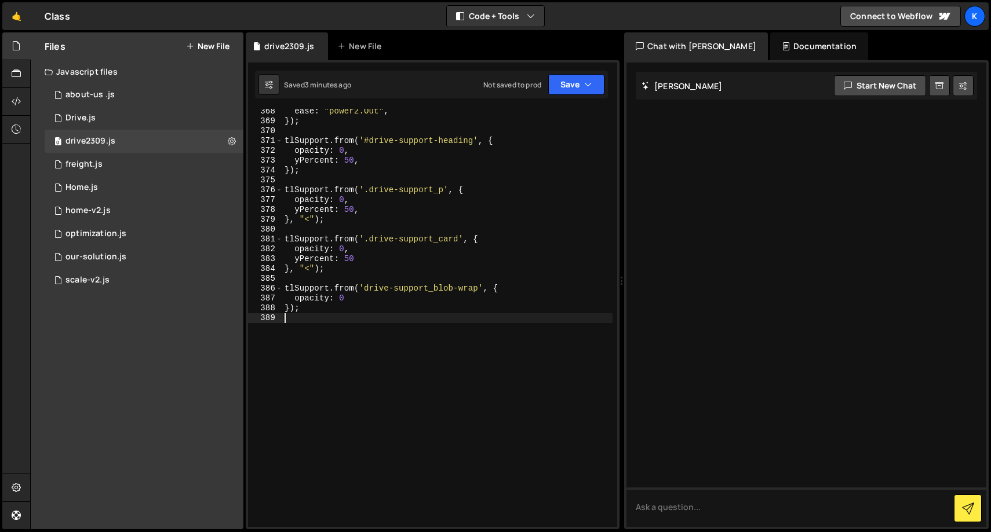
scroll to position [3804, 0]
click at [350, 271] on div "ease : "power2.Out" , }) ; tlSupport . from ( '#drive-support-heading' , { opac…" at bounding box center [447, 326] width 330 height 438
type textarea "}, "<");"
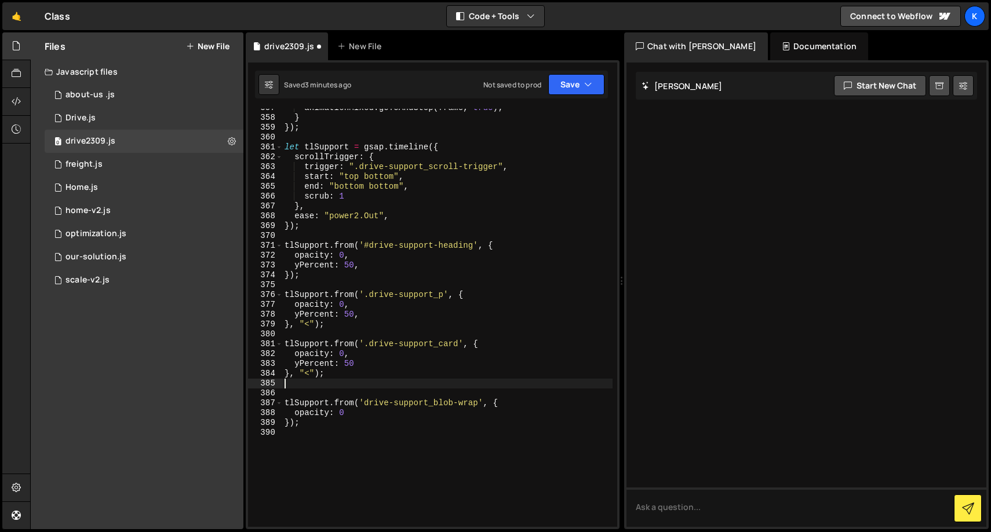
scroll to position [3699, 0]
click at [370, 395] on div "animationMixed . goToAndStop ( frame , true ) ; } }) ; let tlSupport = gsap . t…" at bounding box center [447, 322] width 330 height 438
type textarea "tlSupport.from('.drive-support_blob-wrap', {"
